Goal: Task Accomplishment & Management: Manage account settings

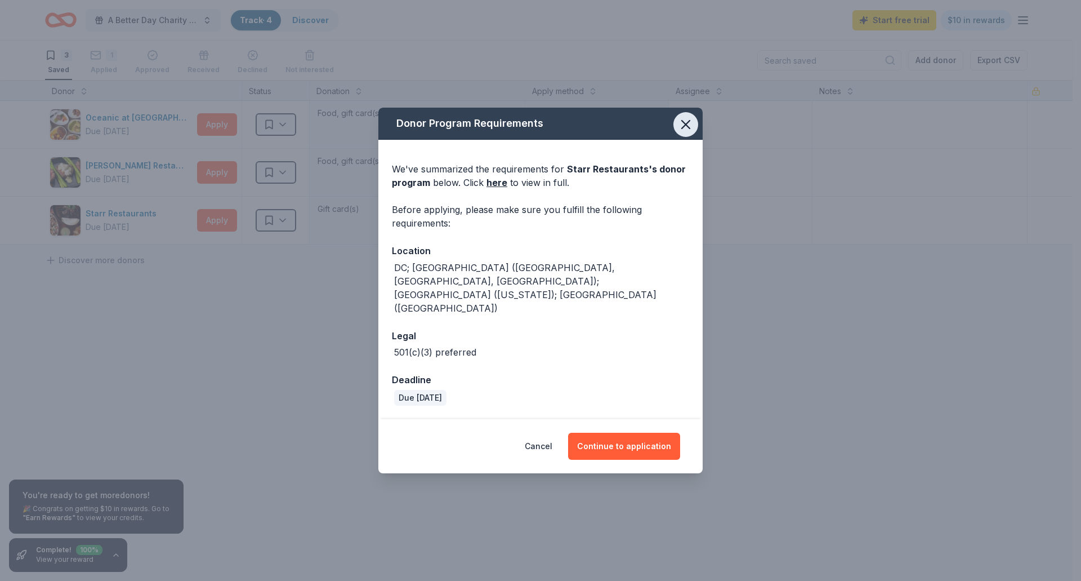
click at [682, 132] on icon "button" at bounding box center [686, 125] width 16 height 16
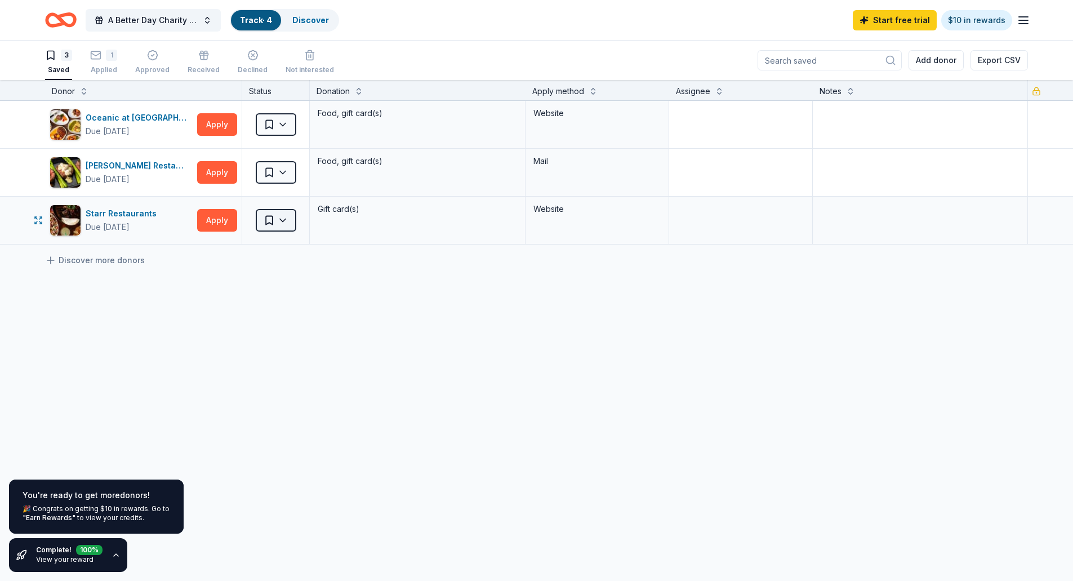
click at [282, 220] on html "A Better Day Charity Auction Track · 4 Discover Start free trial $10 in rewards…" at bounding box center [536, 290] width 1073 height 581
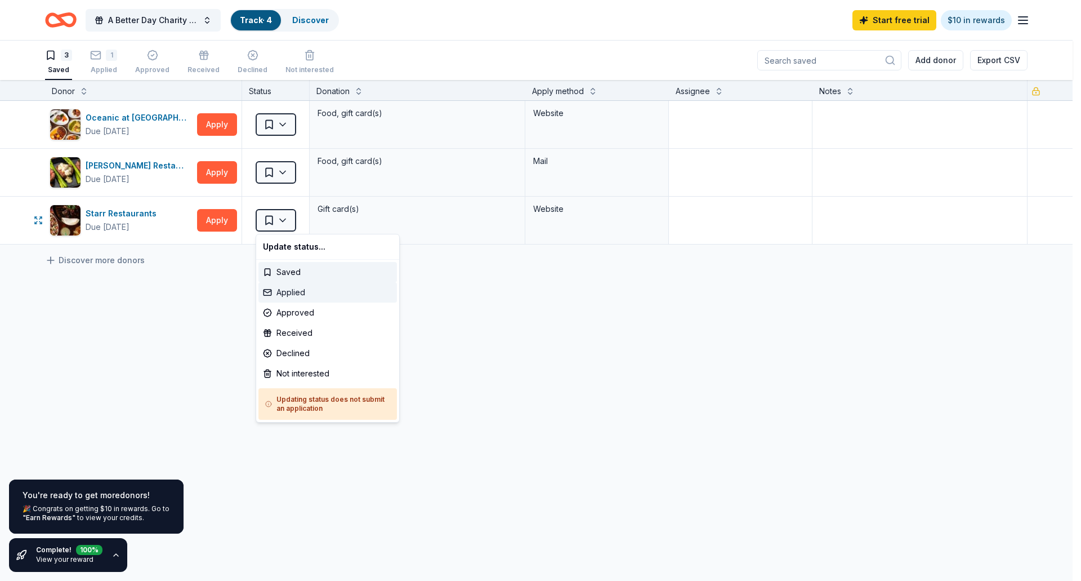
click at [287, 291] on div "Applied" at bounding box center [327, 292] width 139 height 20
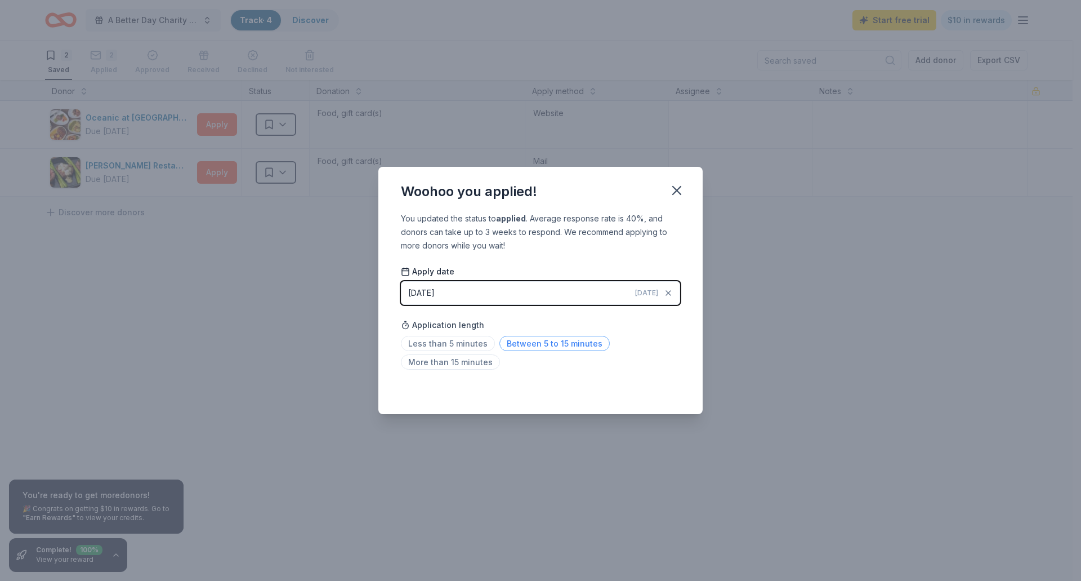
click at [526, 343] on span "Between 5 to 15 minutes" at bounding box center [554, 343] width 110 height 15
click at [589, 379] on div "You updated the status to applied . Average response rate is 40%, and donors ca…" at bounding box center [540, 313] width 324 height 203
click at [677, 186] on icon "button" at bounding box center [677, 190] width 16 height 16
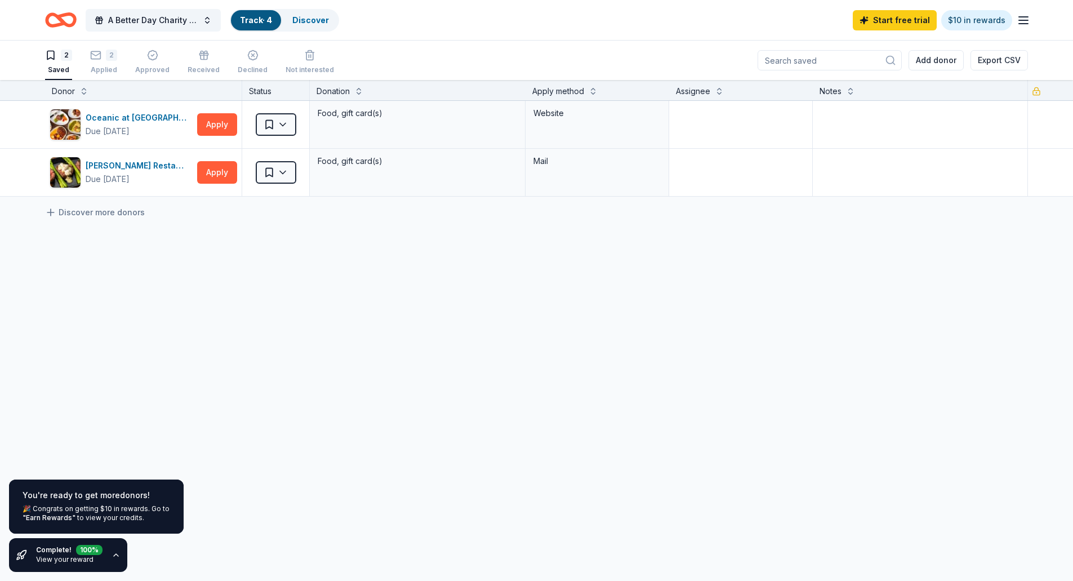
click at [518, 338] on div "Oceanic at Pompano Beach Due in 38 days Apply Saved Food, gift card(s) Website …" at bounding box center [536, 254] width 1073 height 307
click at [106, 55] on div "2" at bounding box center [111, 48] width 11 height 11
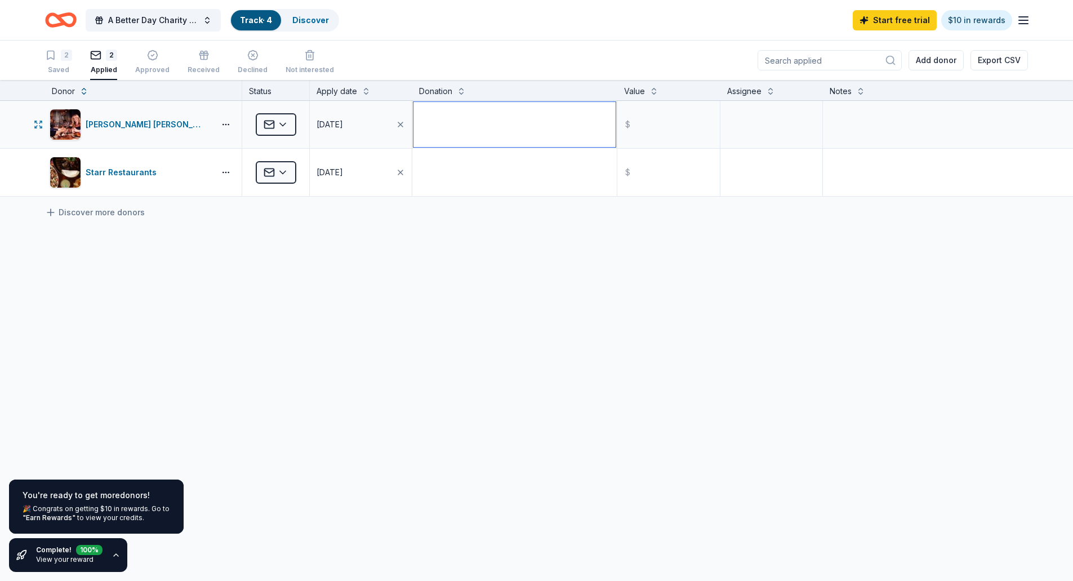
click at [458, 131] on textarea at bounding box center [514, 124] width 202 height 45
click at [64, 54] on div "2" at bounding box center [66, 55] width 11 height 11
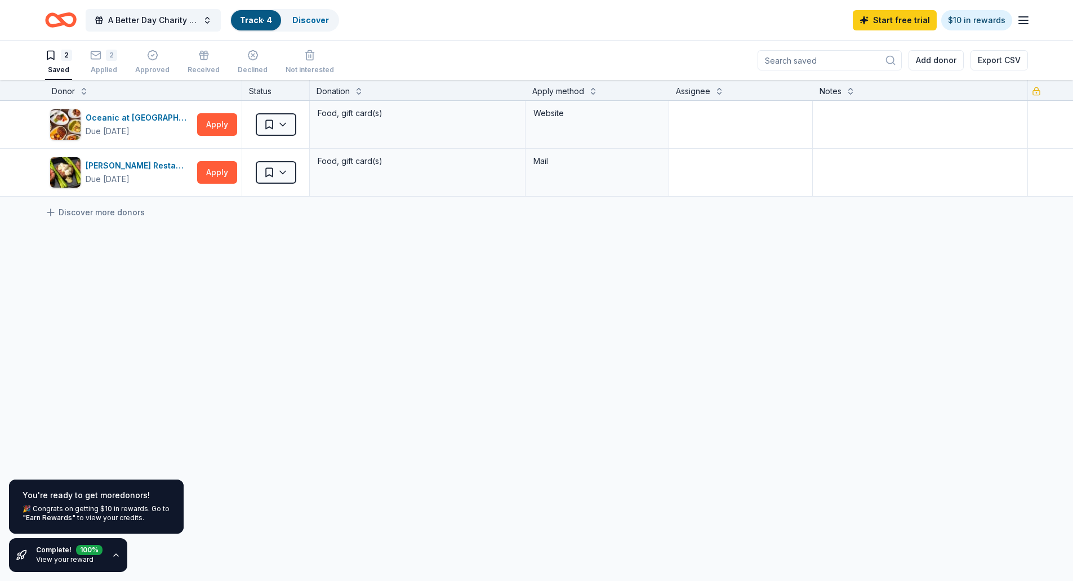
click at [111, 553] on icon "button" at bounding box center [115, 554] width 9 height 9
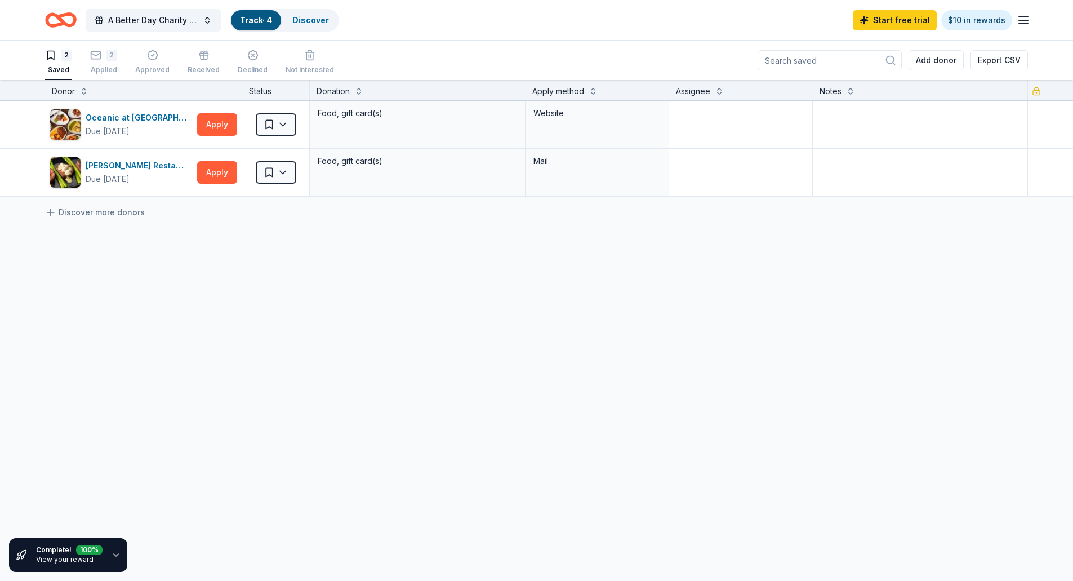
click at [113, 553] on icon "button" at bounding box center [115, 554] width 9 height 9
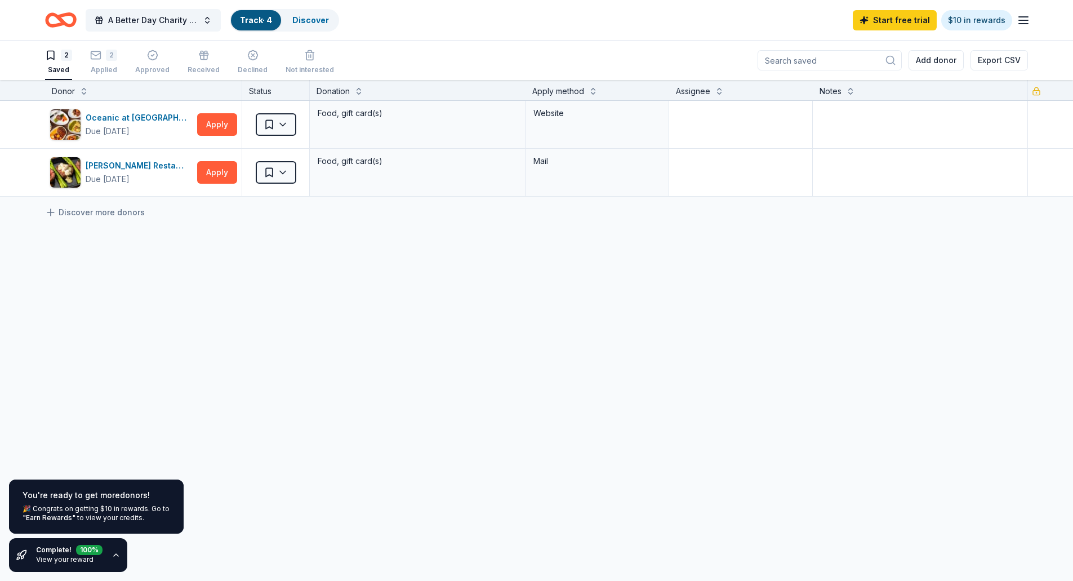
click at [66, 559] on link "View your reward" at bounding box center [64, 559] width 57 height 8
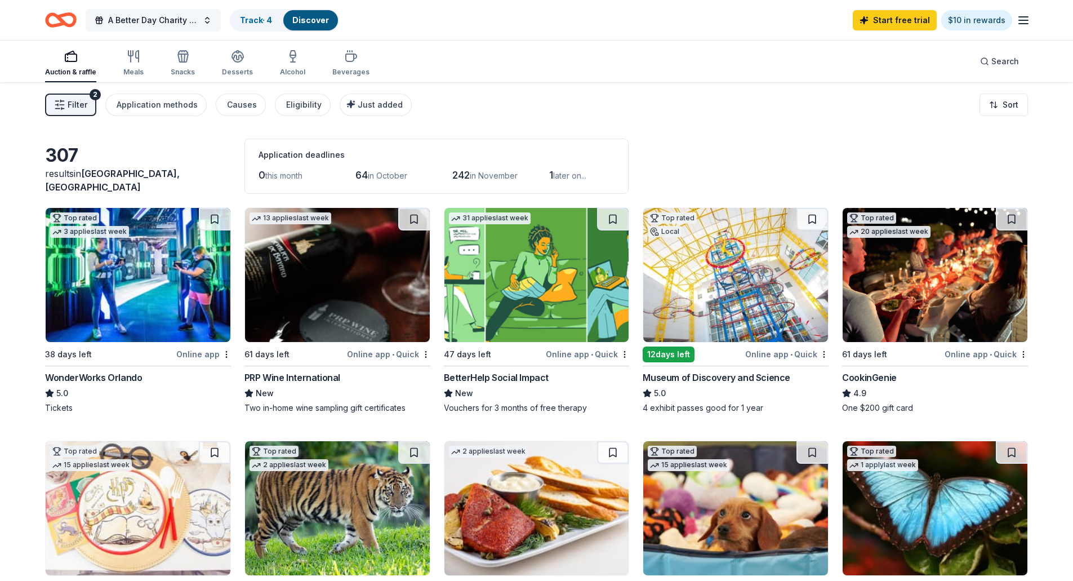
click at [207, 21] on button "A Better Day Charity Auction" at bounding box center [153, 20] width 135 height 23
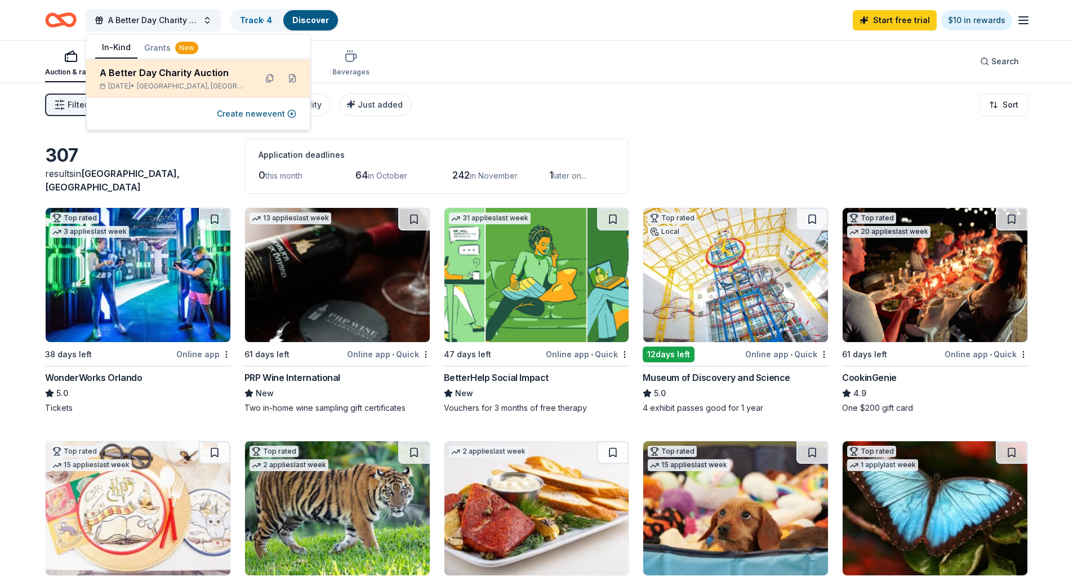
click at [207, 72] on div "A Better Day Charity Auction" at bounding box center [174, 73] width 148 height 14
click at [139, 75] on div "A Better Day Charity Auction" at bounding box center [174, 73] width 148 height 14
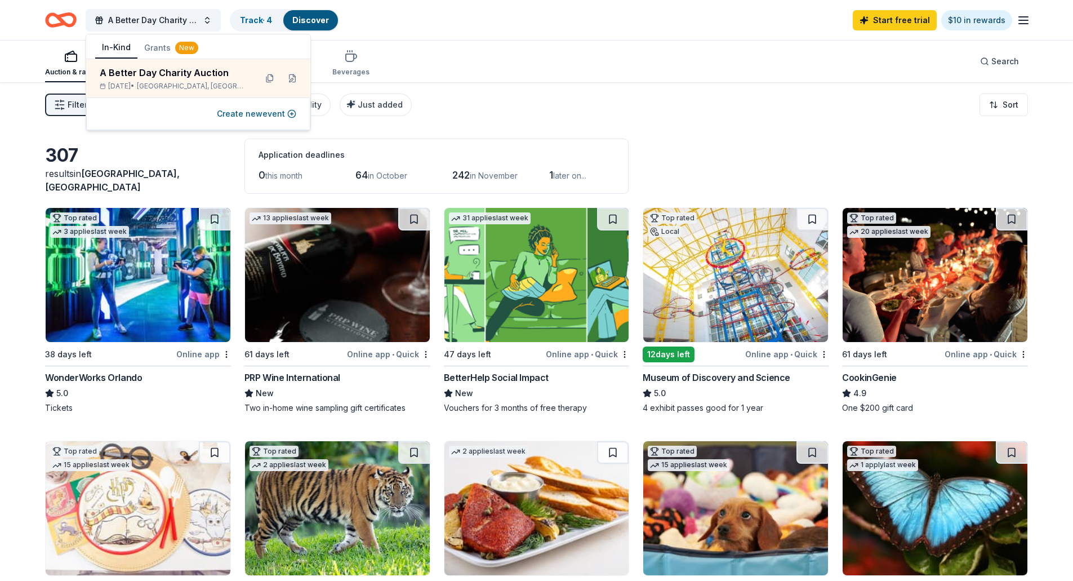
click at [440, 34] on div "A Better Day Charity Auction Track · 4 Discover Start free trial $10 in rewards" at bounding box center [536, 20] width 1073 height 40
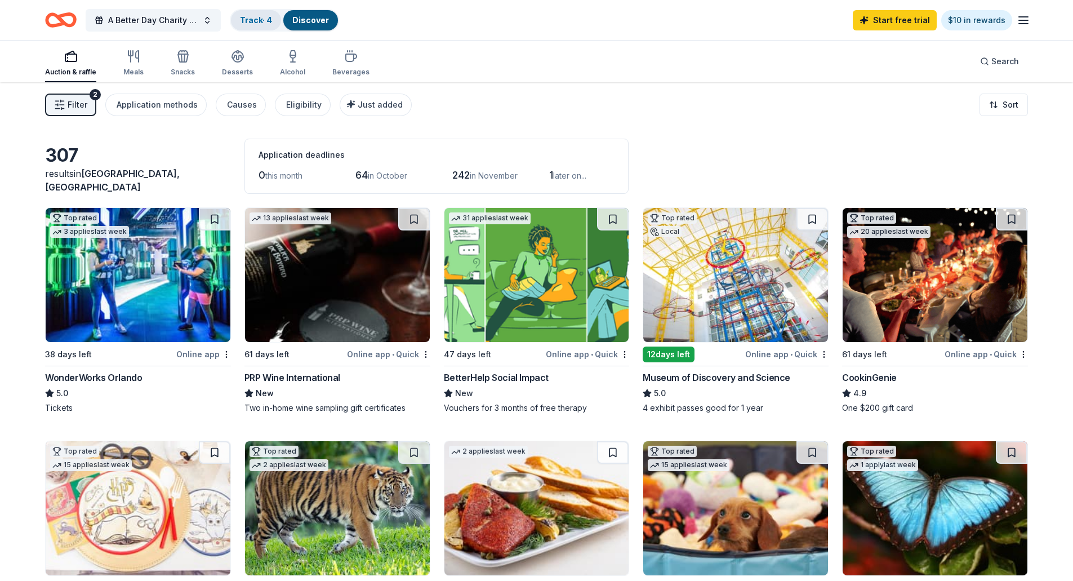
click at [253, 20] on link "Track · 4" at bounding box center [256, 20] width 32 height 10
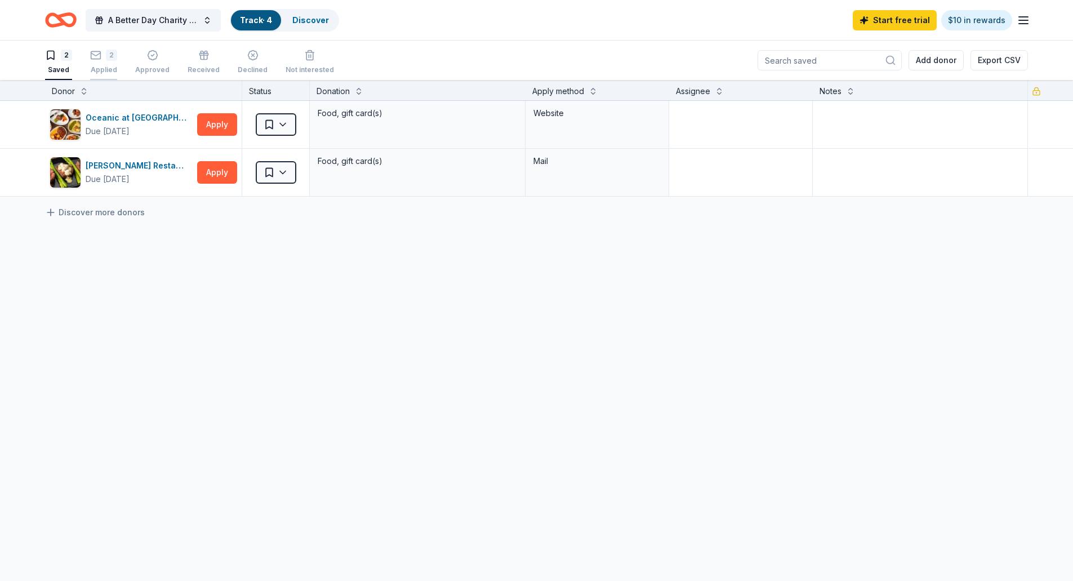
click at [111, 61] on div "2 Applied" at bounding box center [103, 62] width 27 height 25
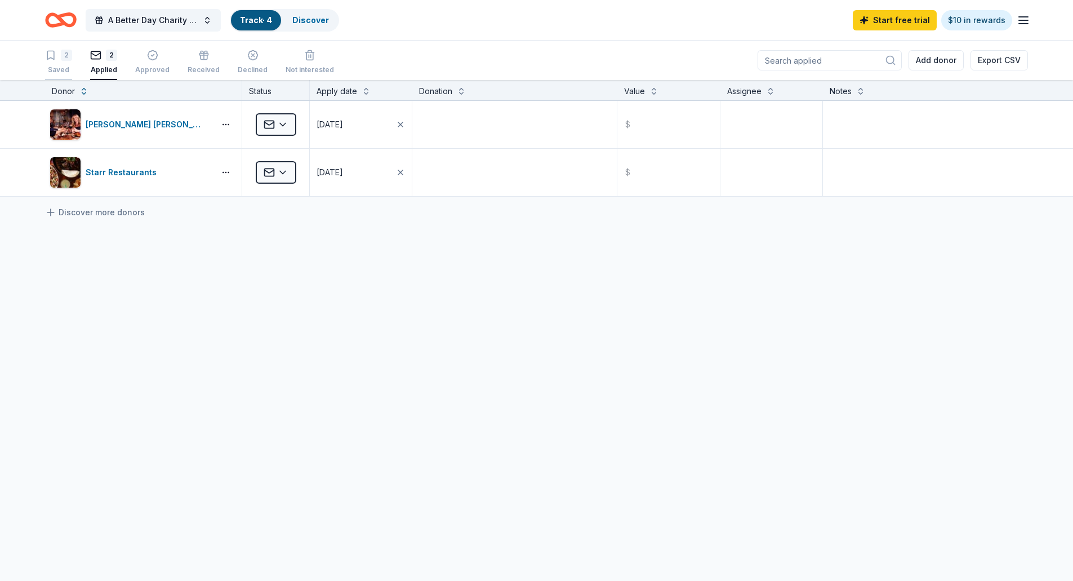
click at [59, 62] on div "2 Saved" at bounding box center [58, 62] width 27 height 25
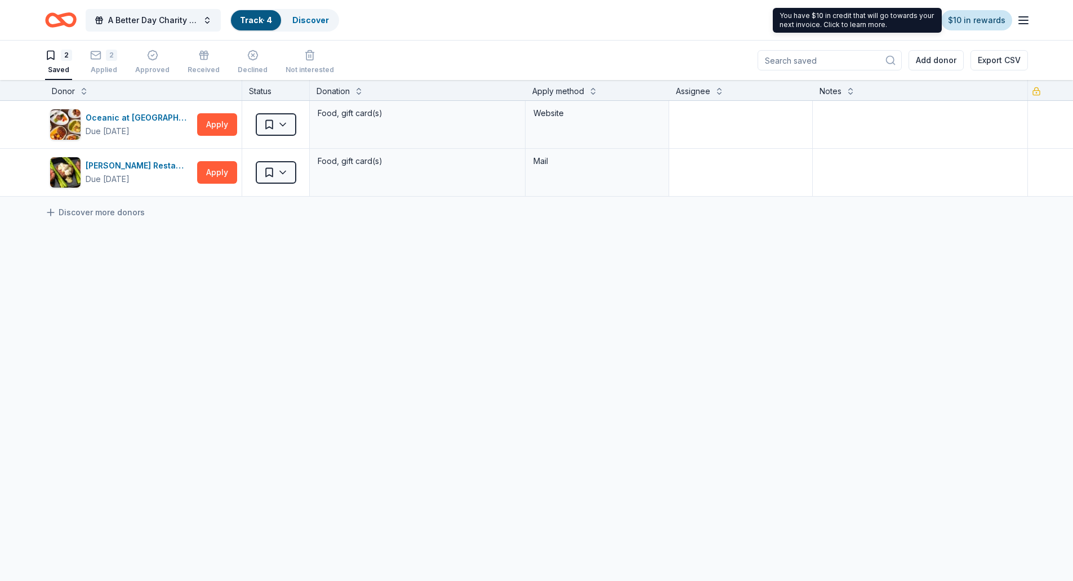
click at [977, 15] on link "$10 in rewards" at bounding box center [976, 20] width 71 height 20
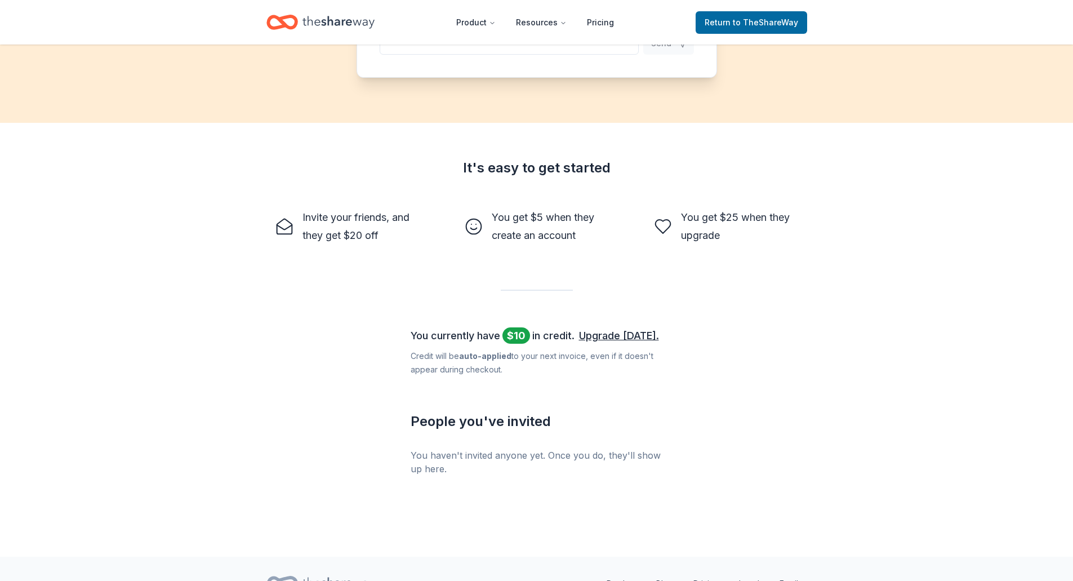
scroll to position [233, 0]
click at [905, 356] on div "Get our paid plans for free! Get $ 5 when a friend signs up, $ 25 when they bec…" at bounding box center [536, 184] width 1073 height 744
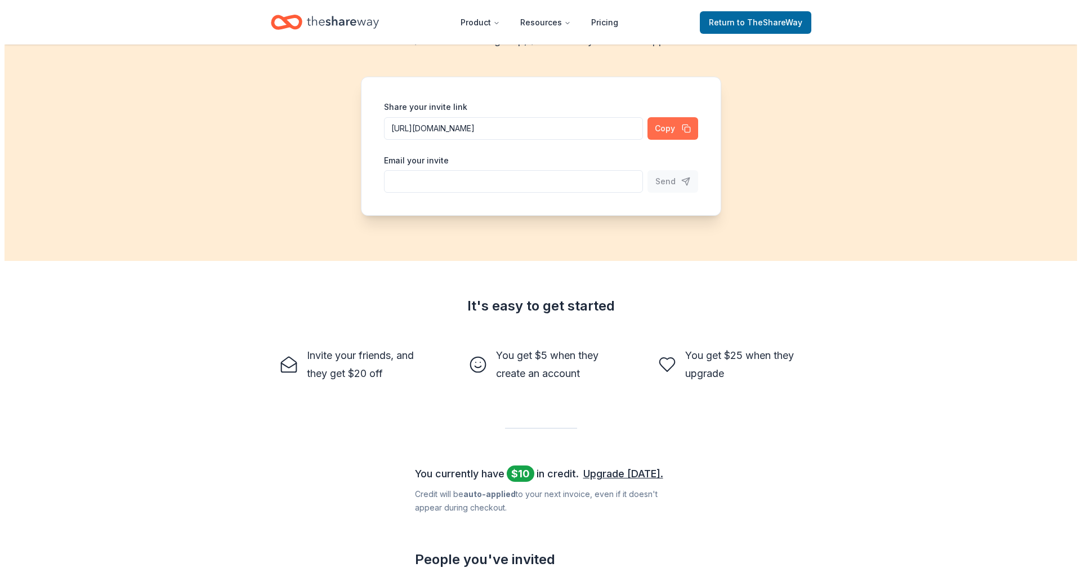
scroll to position [0, 0]
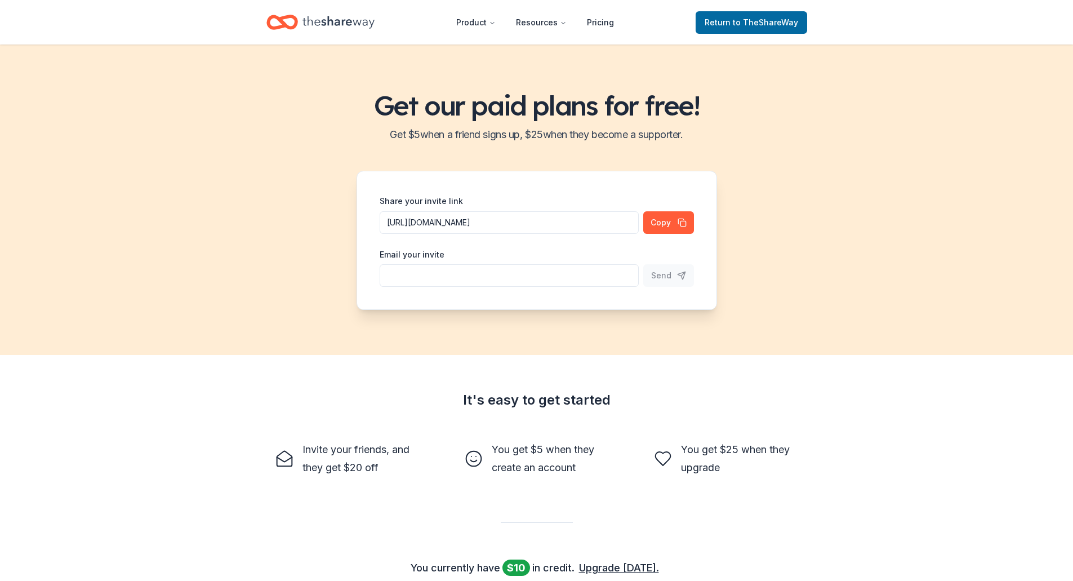
click at [325, 17] on icon "Home" at bounding box center [338, 22] width 72 height 23
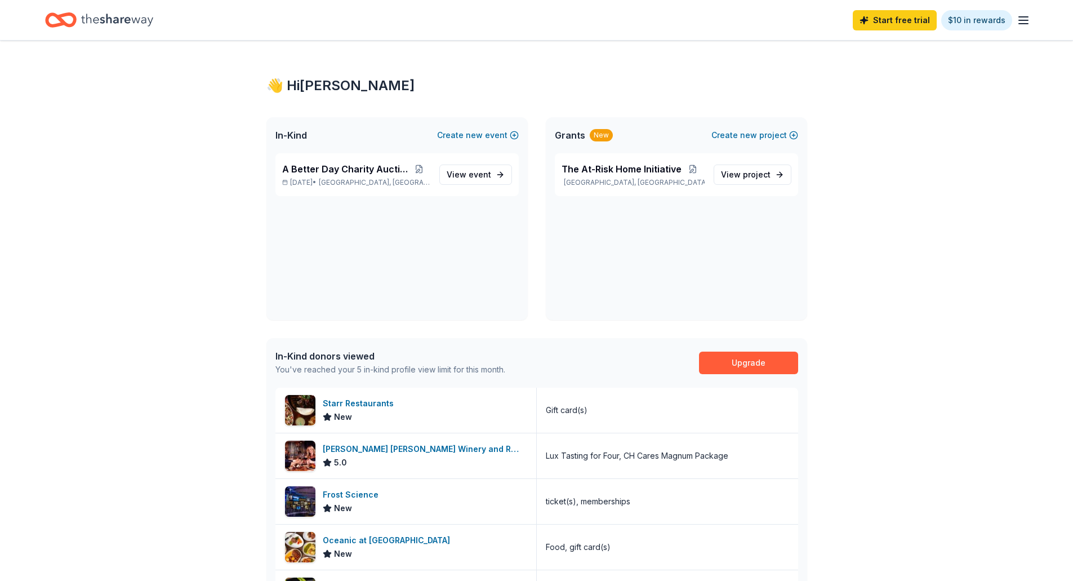
click at [755, 20] on div "Start free trial $10 in rewards" at bounding box center [536, 20] width 983 height 26
click at [687, 171] on button at bounding box center [692, 168] width 23 height 9
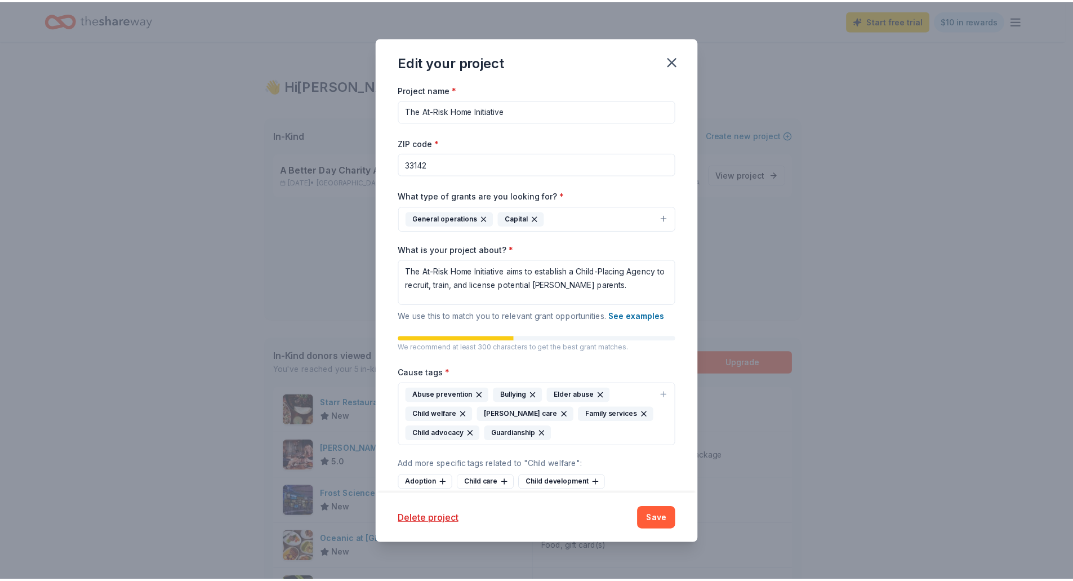
scroll to position [55, 0]
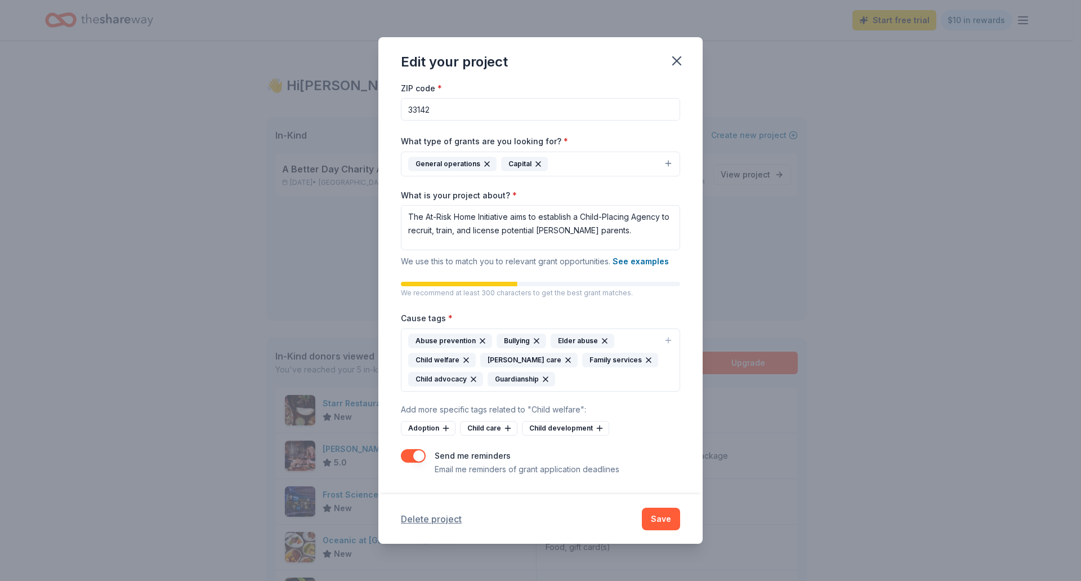
click at [436, 520] on button "Delete project" at bounding box center [431, 519] width 61 height 14
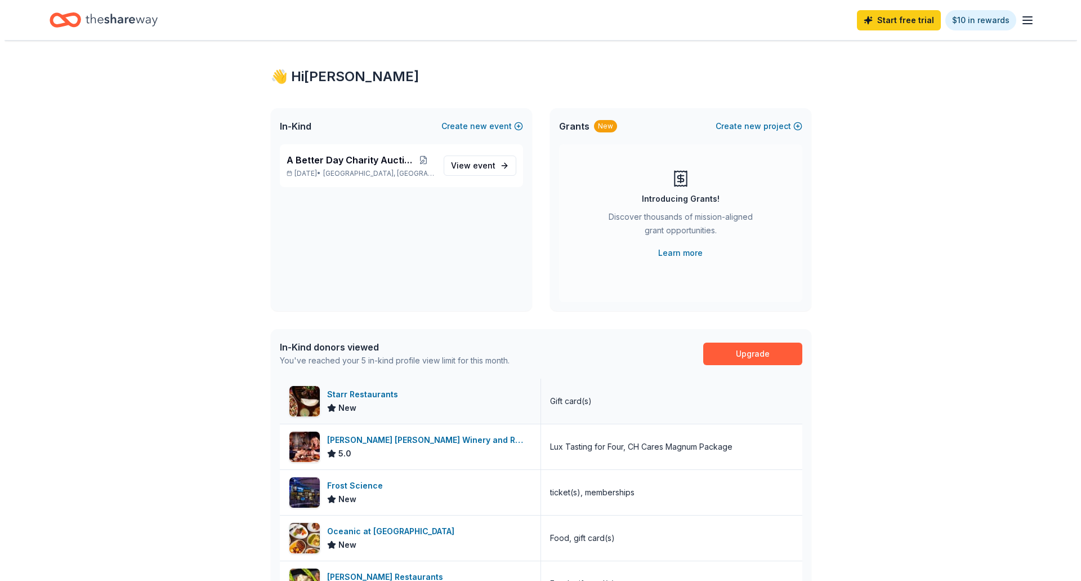
scroll to position [0, 0]
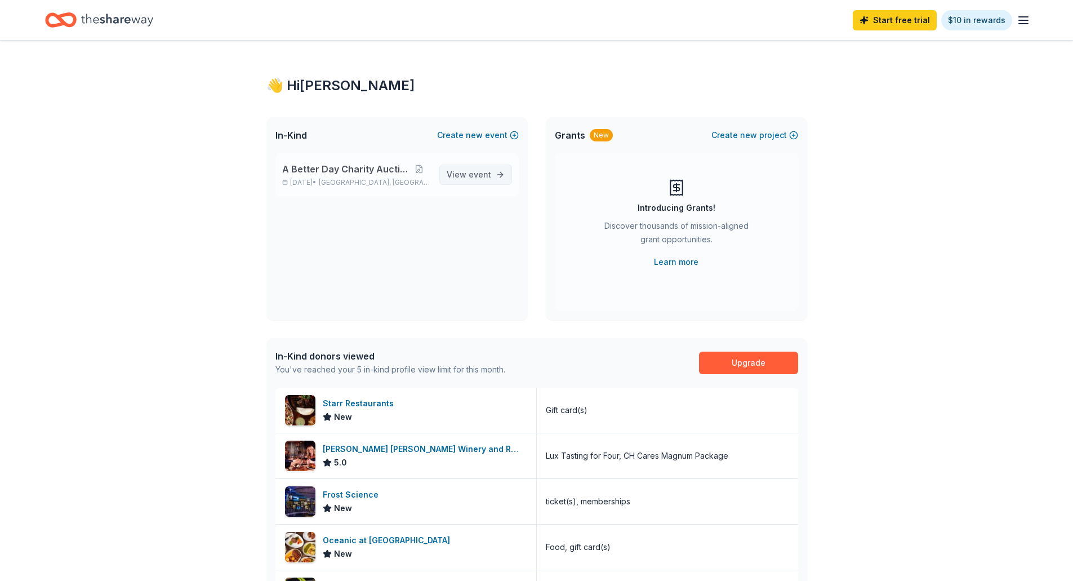
click at [464, 171] on span "View event" at bounding box center [469, 175] width 44 height 14
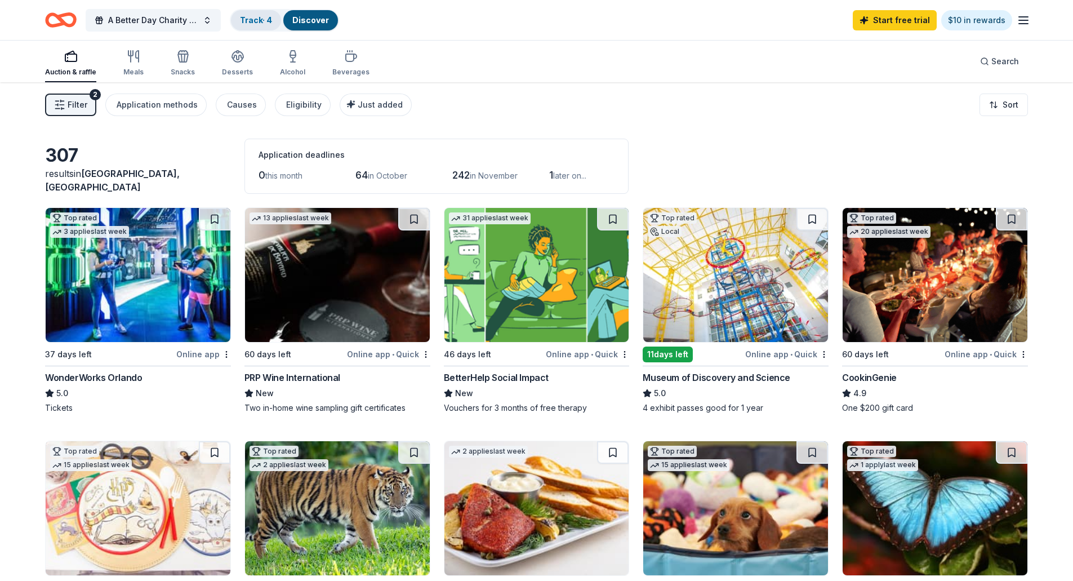
click at [262, 23] on link "Track · 4" at bounding box center [256, 20] width 32 height 10
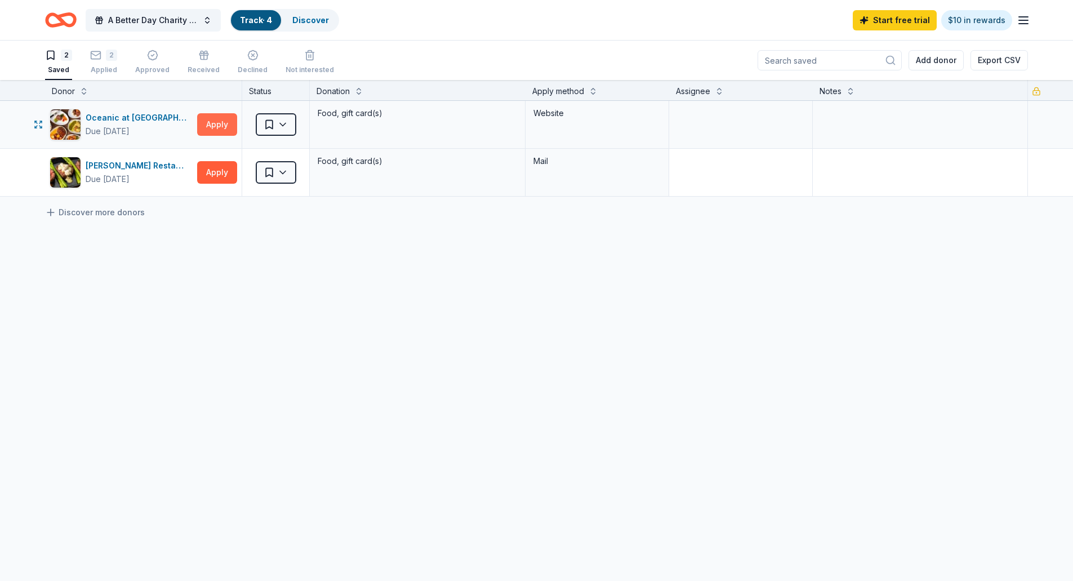
click at [219, 122] on button "Apply" at bounding box center [217, 124] width 40 height 23
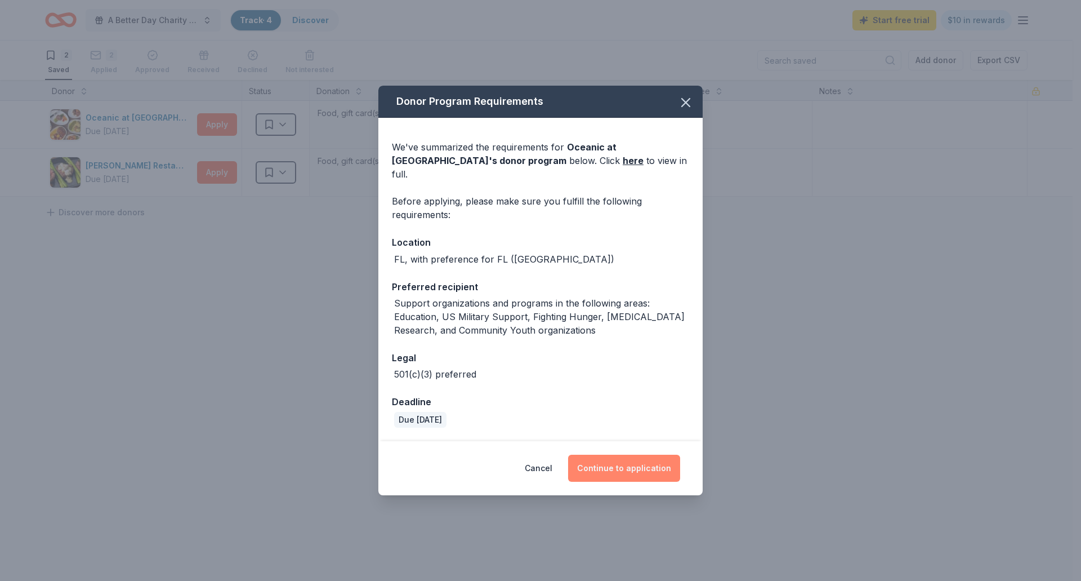
click at [622, 465] on button "Continue to application" at bounding box center [624, 467] width 112 height 27
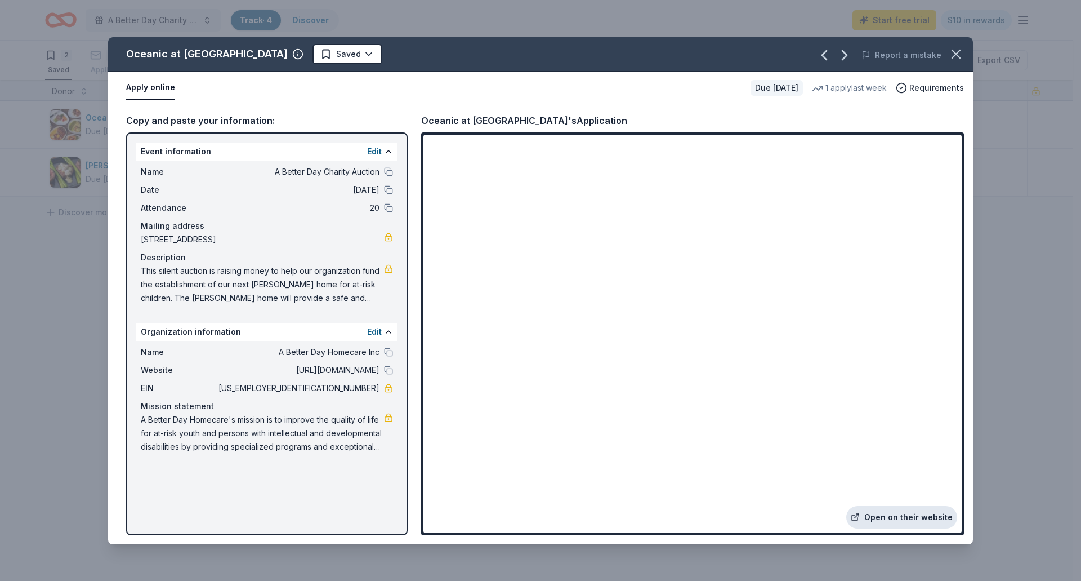
click at [896, 511] on link "Open on their website" at bounding box center [901, 517] width 111 height 23
click at [956, 55] on icon "button" at bounding box center [956, 54] width 8 height 8
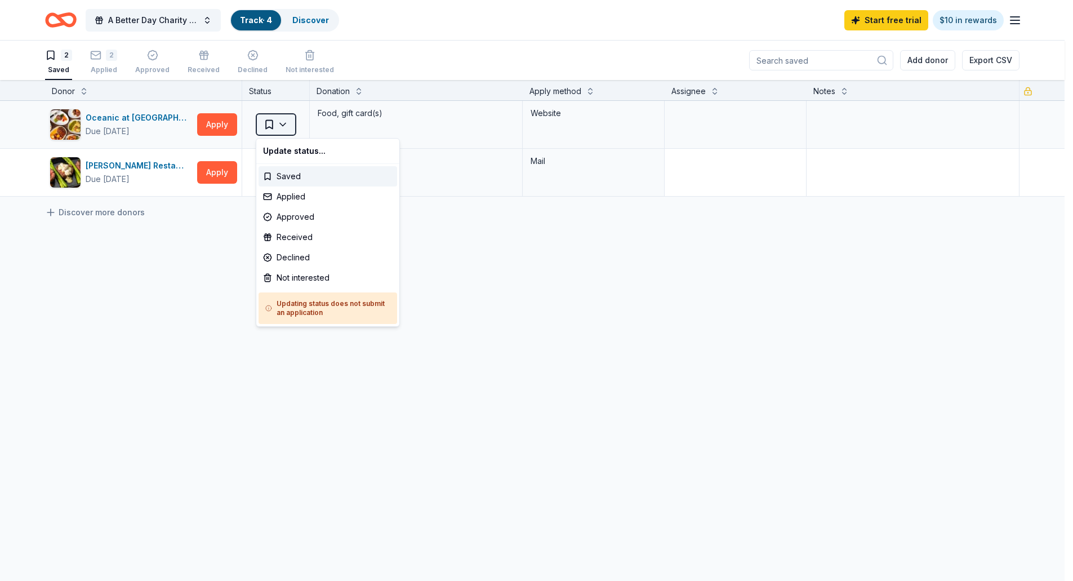
click at [285, 124] on html "A Better Day Charity Auction Track · 4 Discover Start free trial $10 in rewards…" at bounding box center [536, 290] width 1073 height 581
click at [296, 194] on div "Applied" at bounding box center [327, 196] width 139 height 20
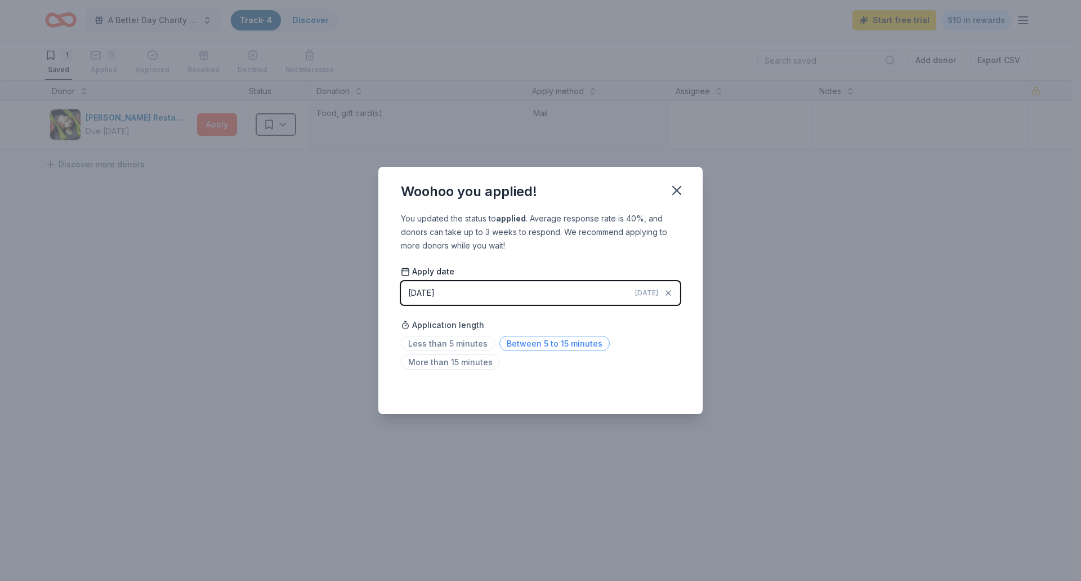
click at [542, 346] on span "Between 5 to 15 minutes" at bounding box center [554, 343] width 110 height 15
click at [672, 193] on icon "button" at bounding box center [677, 190] width 16 height 16
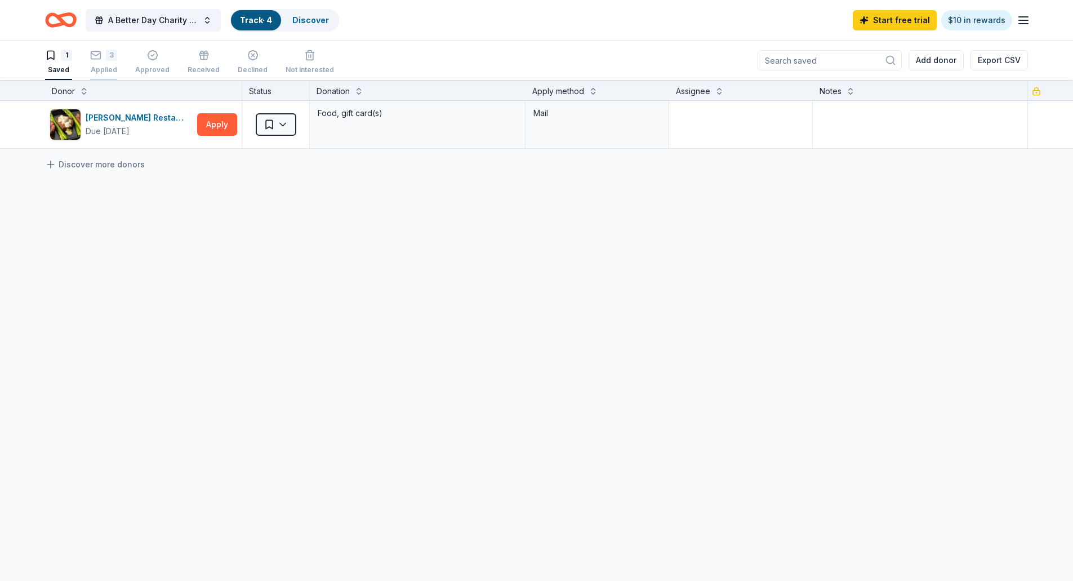
click at [97, 55] on icon "button" at bounding box center [95, 48] width 11 height 11
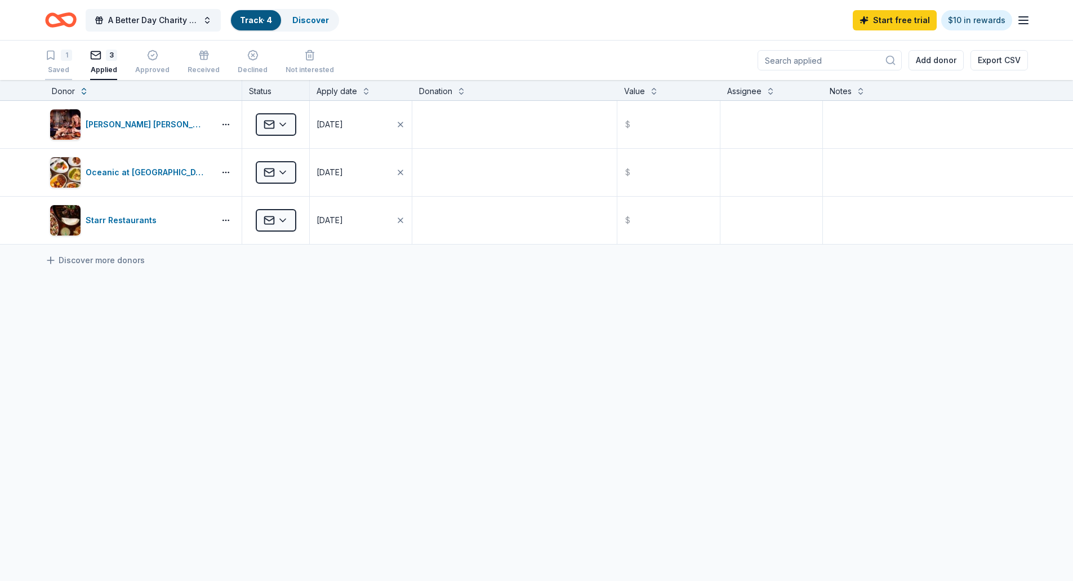
click at [63, 59] on div "1" at bounding box center [66, 55] width 11 height 11
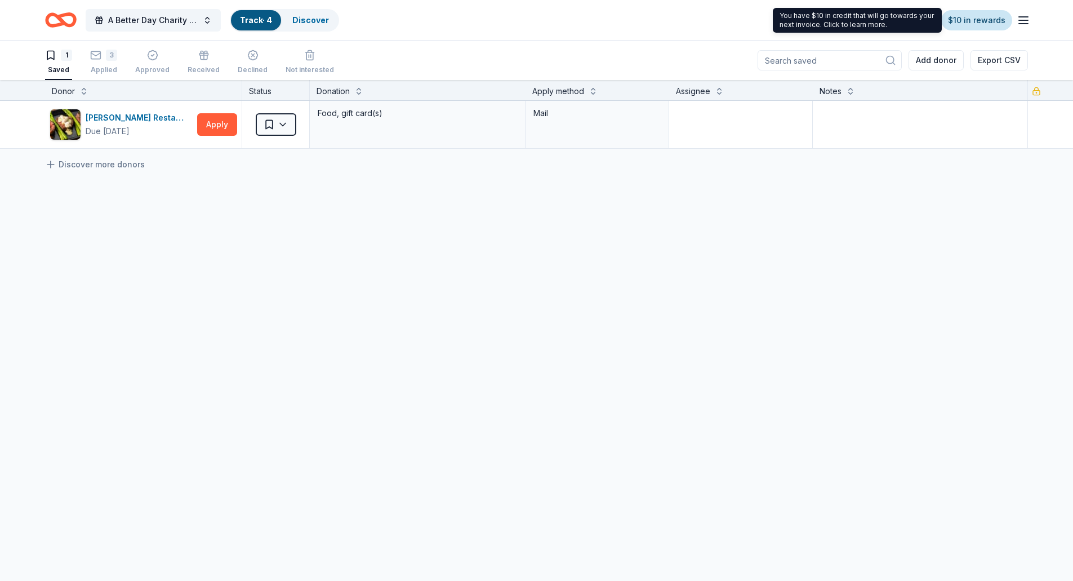
click at [997, 17] on link "$10 in rewards" at bounding box center [976, 20] width 71 height 20
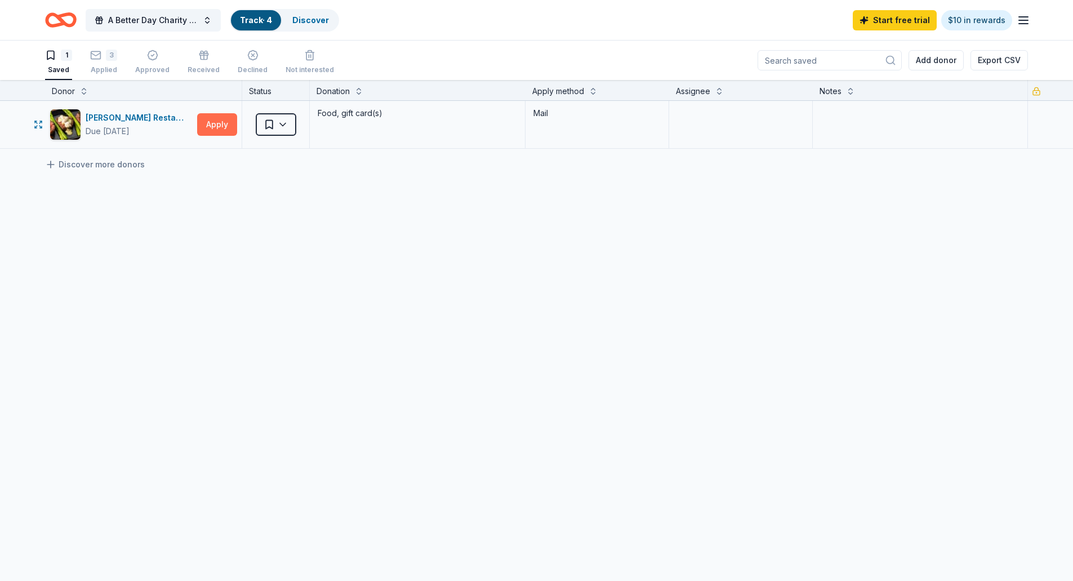
click at [218, 119] on button "Apply" at bounding box center [217, 124] width 40 height 23
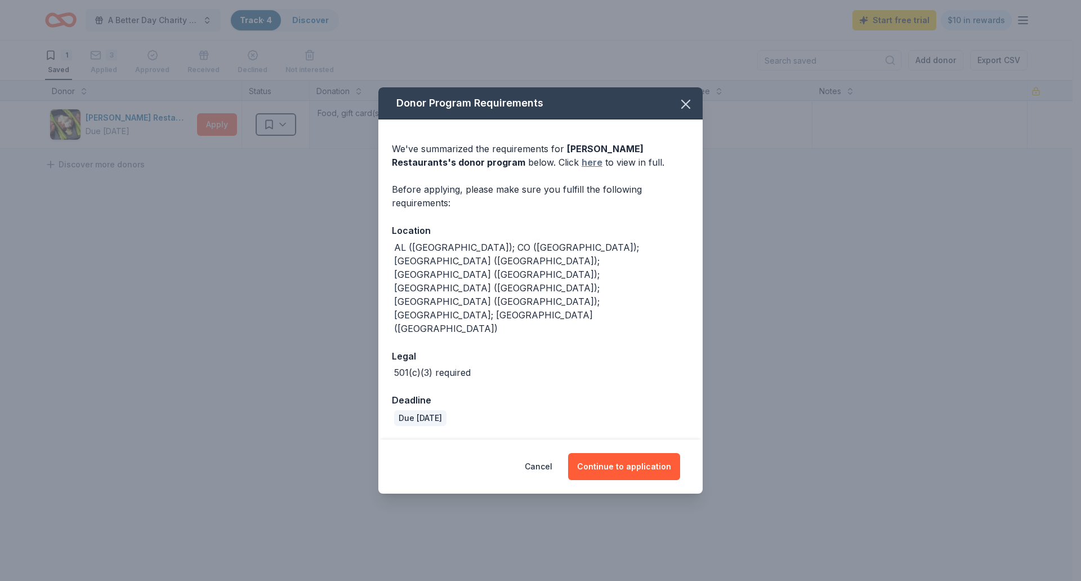
click at [582, 169] on link "here" at bounding box center [592, 162] width 21 height 14
click at [681, 112] on icon "button" at bounding box center [686, 104] width 16 height 16
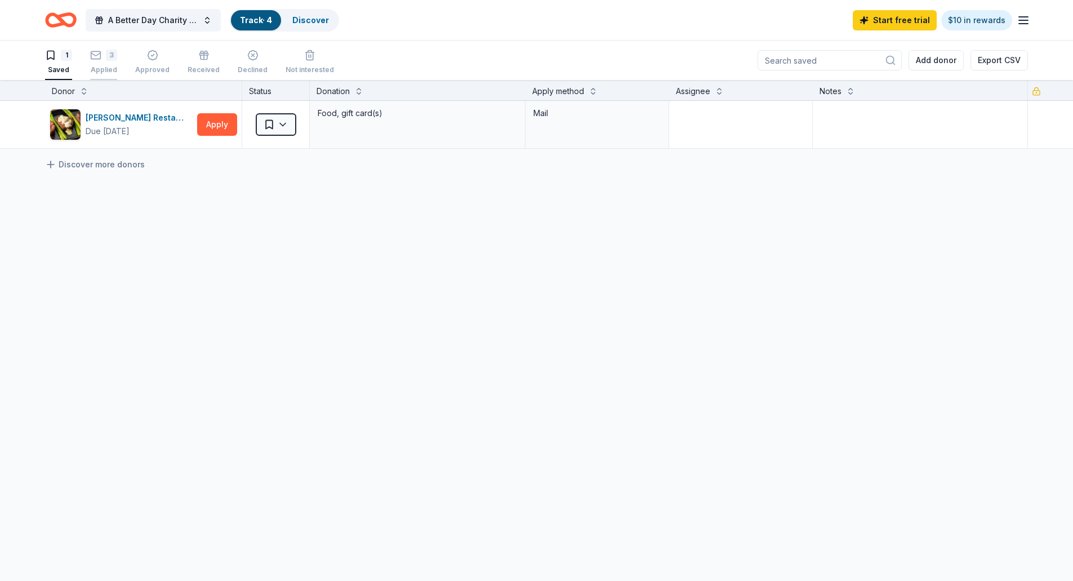
click at [110, 64] on div "3 Applied" at bounding box center [103, 62] width 27 height 25
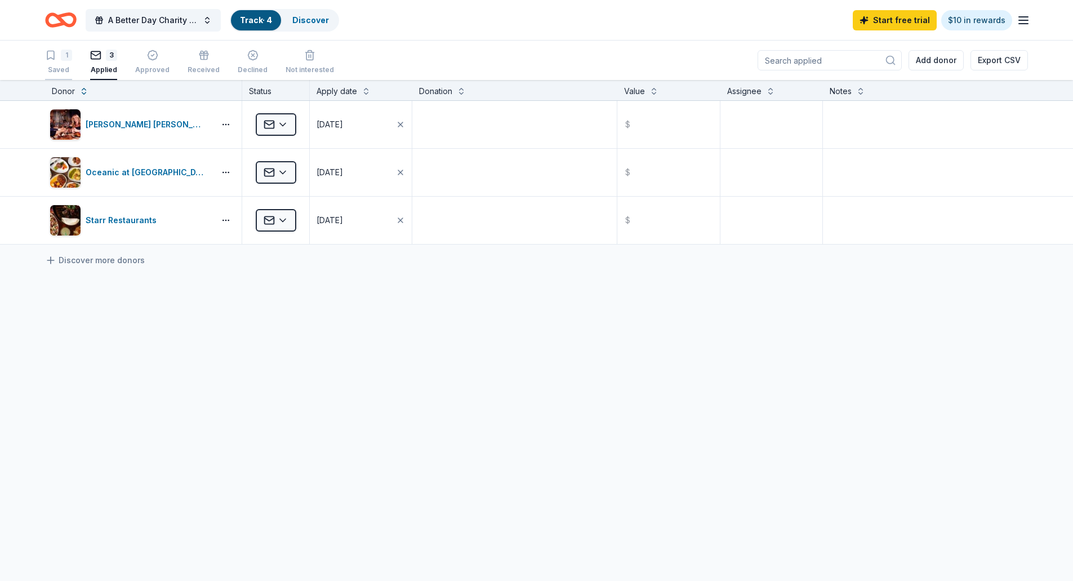
click at [64, 60] on div "1" at bounding box center [66, 55] width 11 height 11
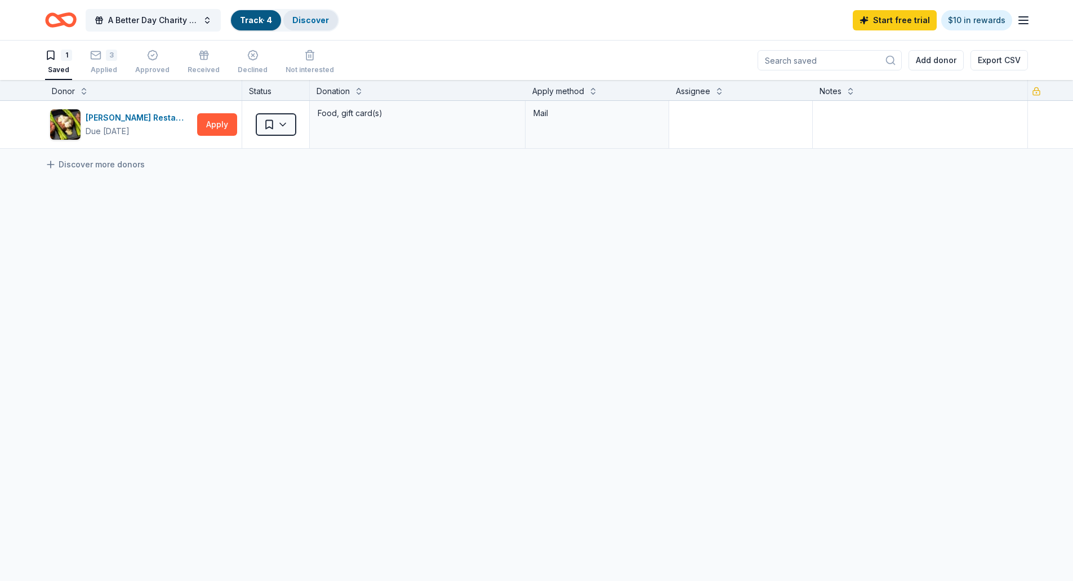
click at [309, 23] on link "Discover" at bounding box center [310, 20] width 37 height 10
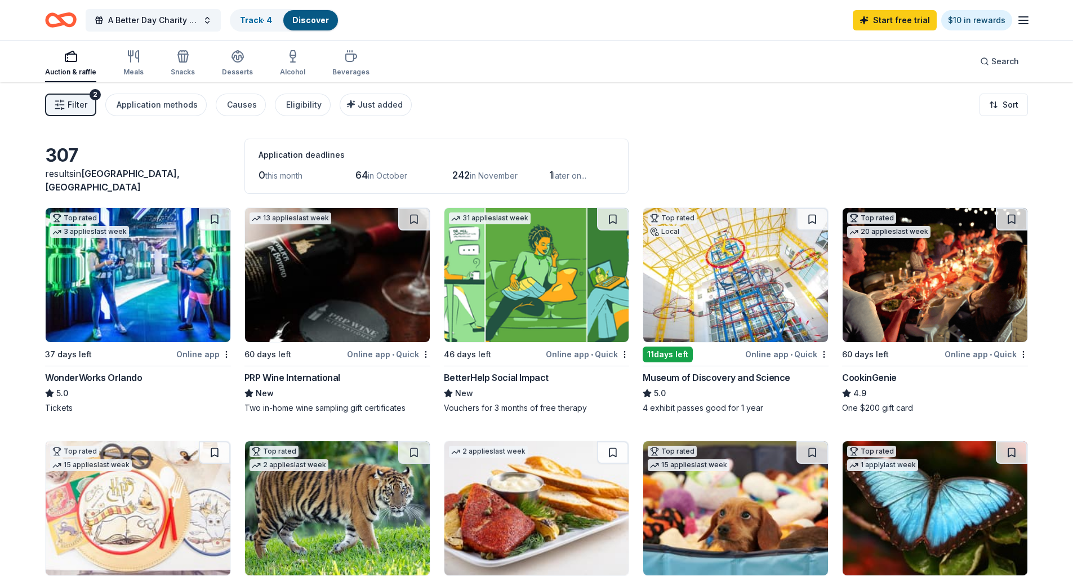
click at [77, 104] on span "Filter" at bounding box center [78, 105] width 20 height 14
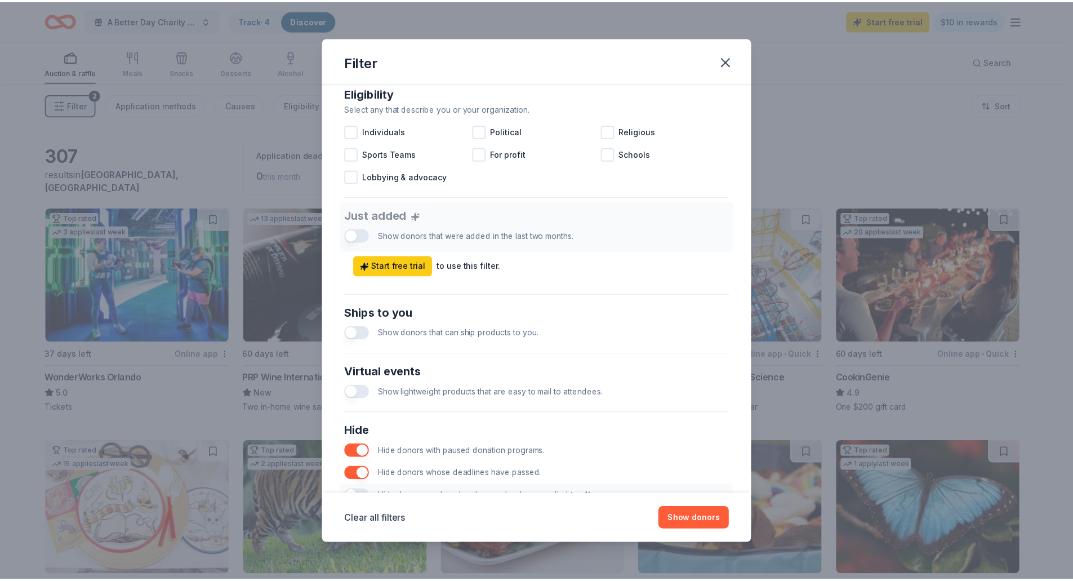
scroll to position [338, 0]
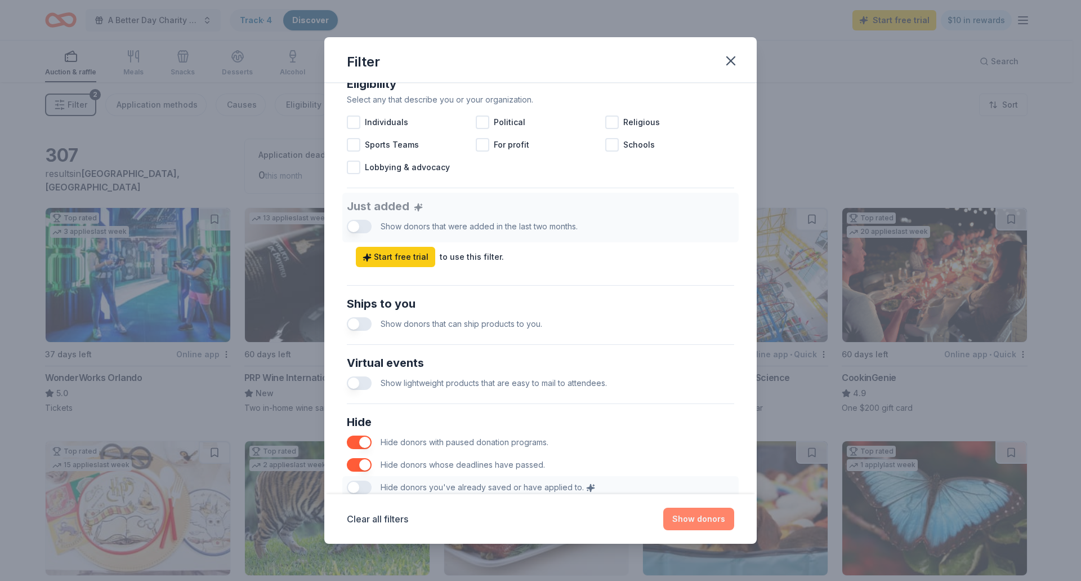
click at [703, 515] on button "Show donors" at bounding box center [698, 518] width 71 height 23
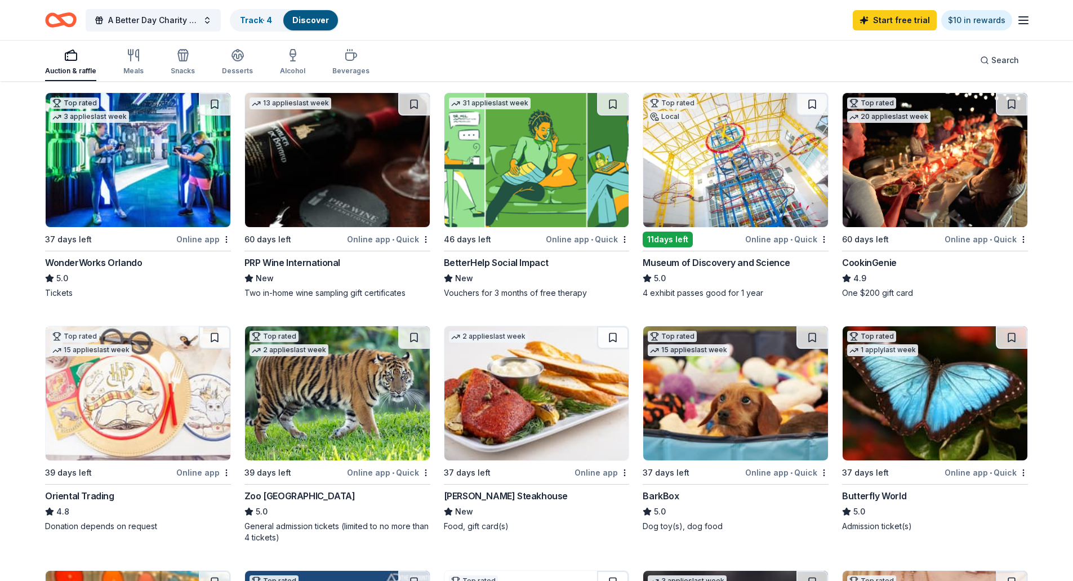
scroll to position [0, 0]
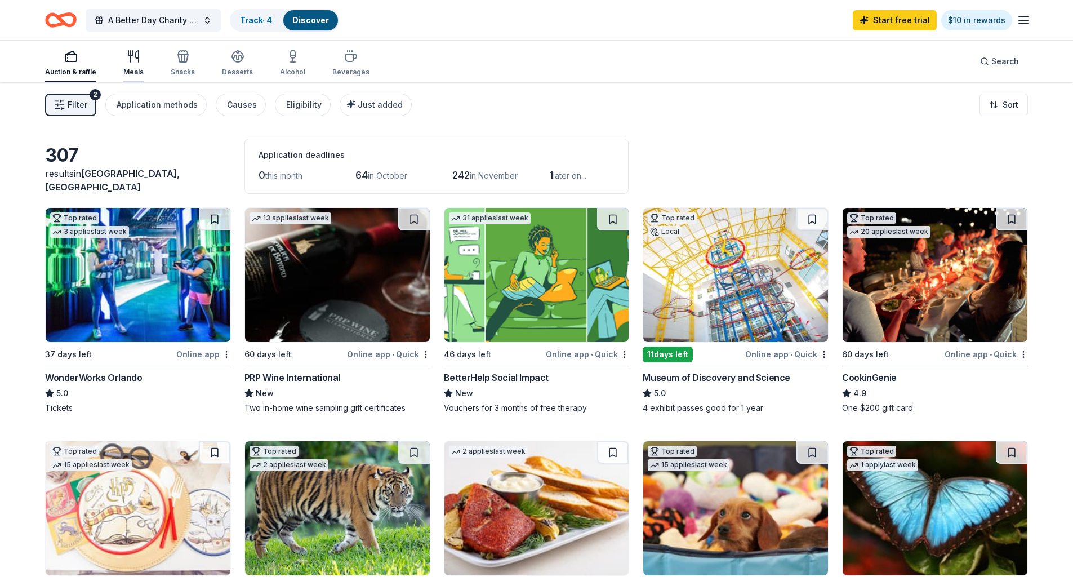
click at [136, 50] on icon "button" at bounding box center [134, 57] width 14 height 14
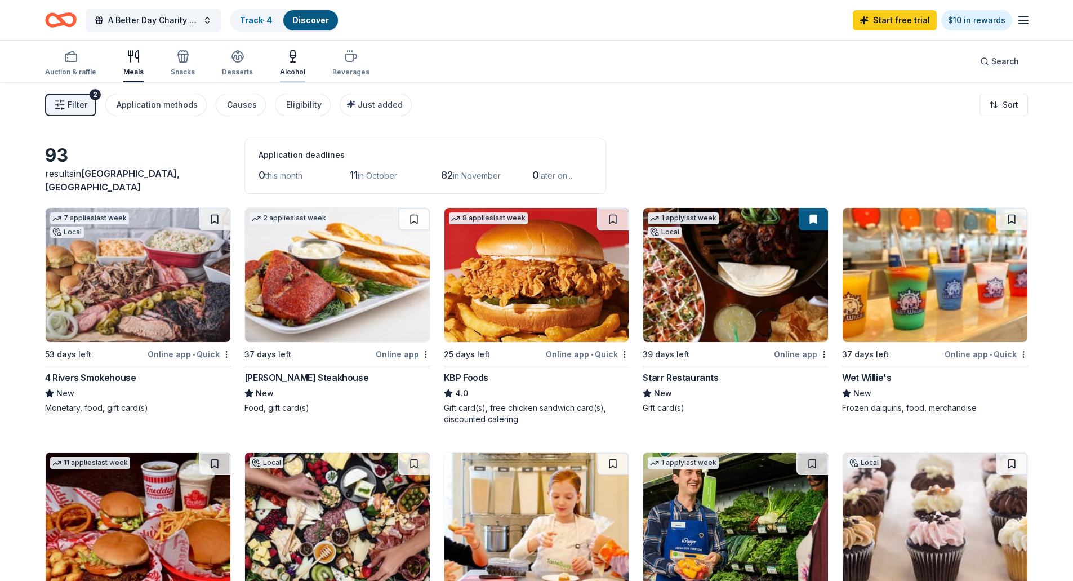
click at [295, 63] on div "Alcohol" at bounding box center [292, 63] width 25 height 27
